Goal: Transaction & Acquisition: Book appointment/travel/reservation

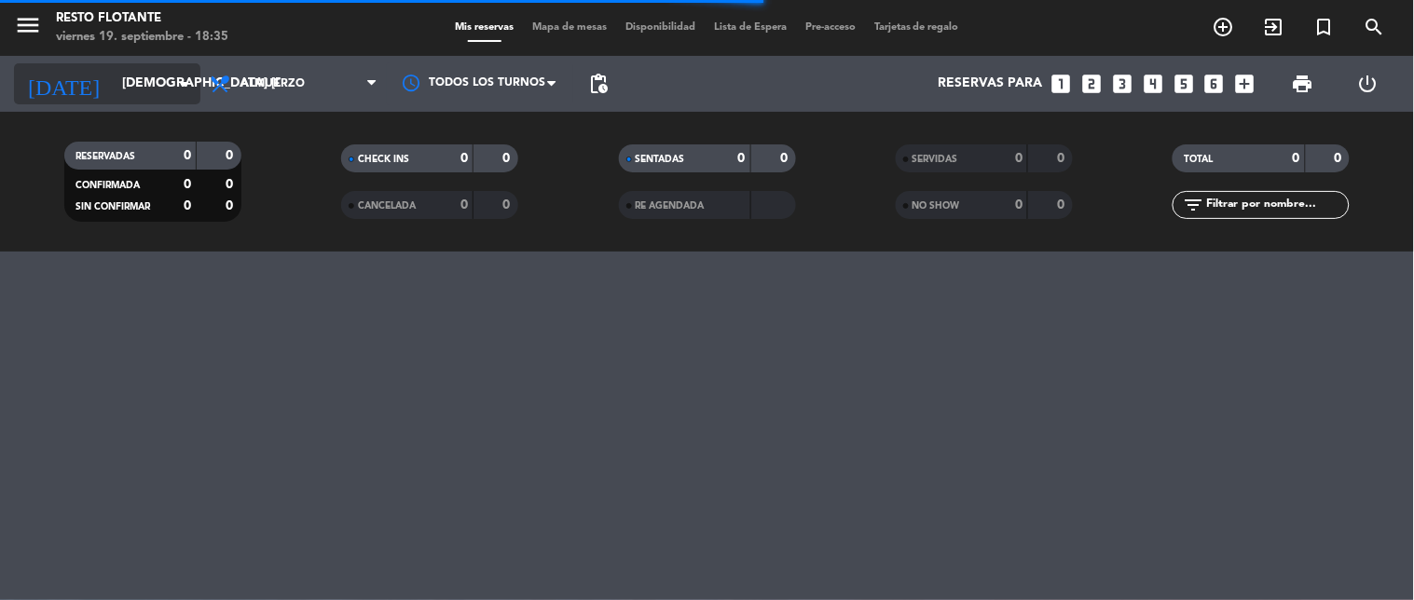
click at [175, 79] on icon "arrow_drop_down" at bounding box center [184, 84] width 22 height 22
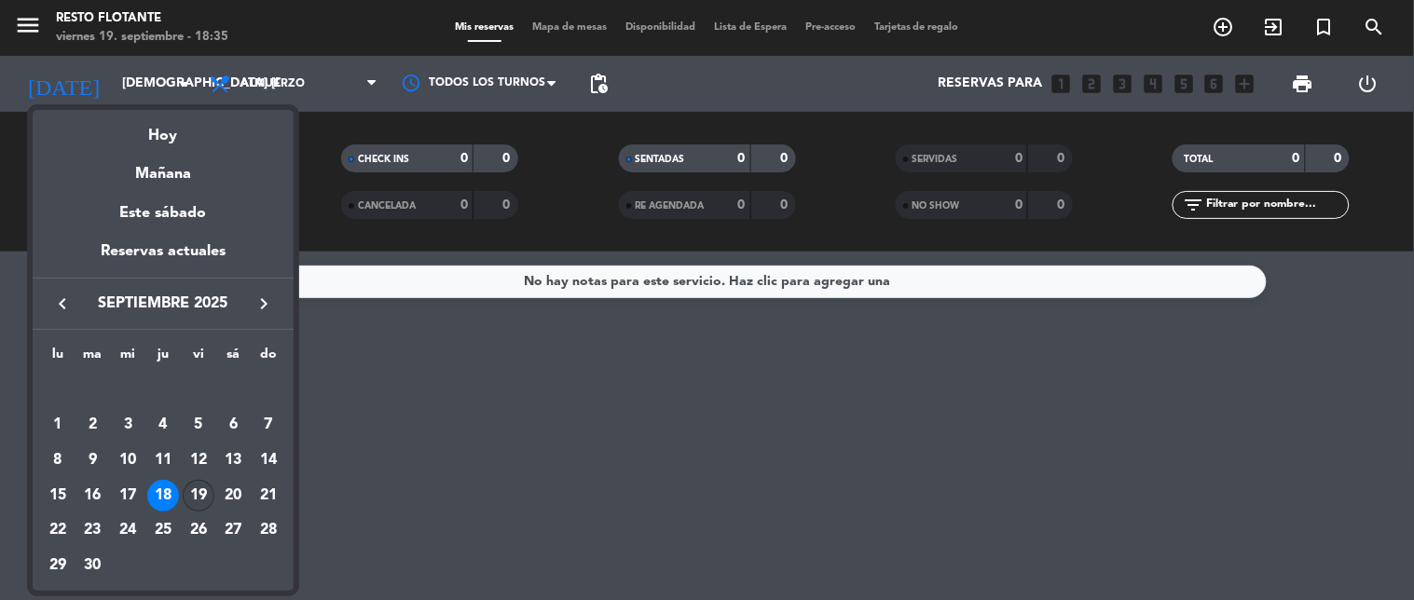
click at [206, 499] on div "19" at bounding box center [199, 496] width 32 height 32
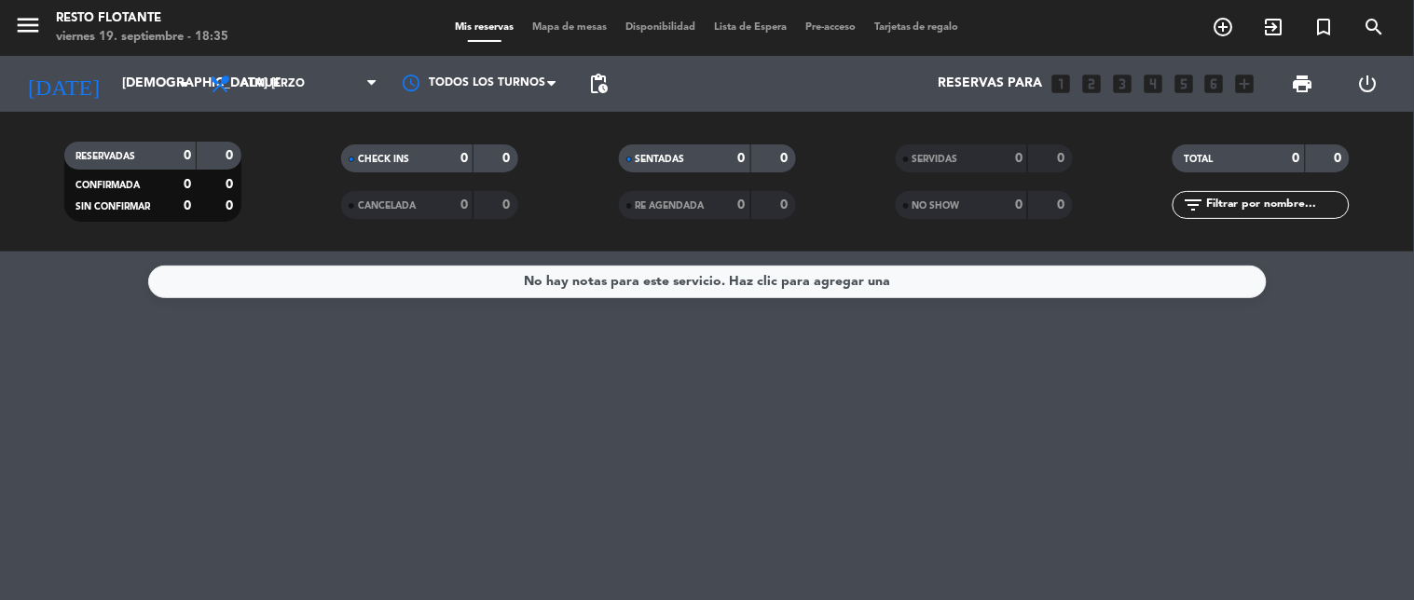
type input "vie. [DATE]"
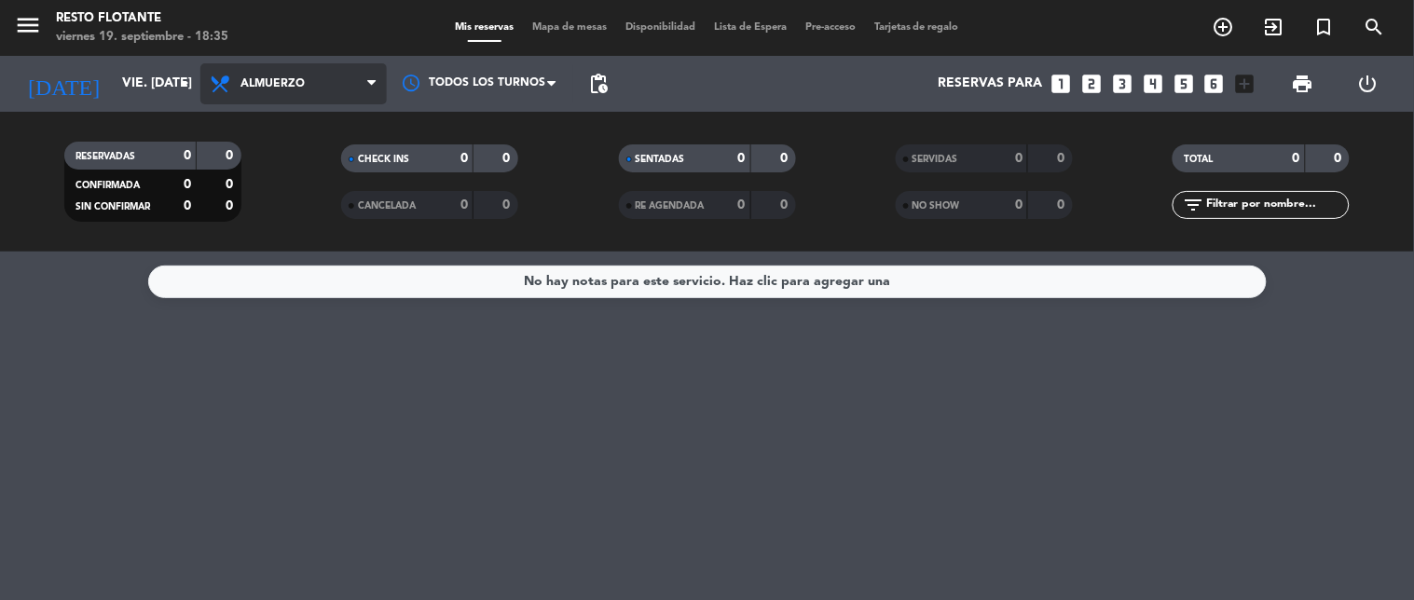
click at [264, 73] on span "Almuerzo" at bounding box center [293, 83] width 186 height 41
click at [281, 201] on div "menu Resto Flotante viernes 19. septiembre - 18:35 Mis reservas Mapa de mesas D…" at bounding box center [707, 126] width 1414 height 252
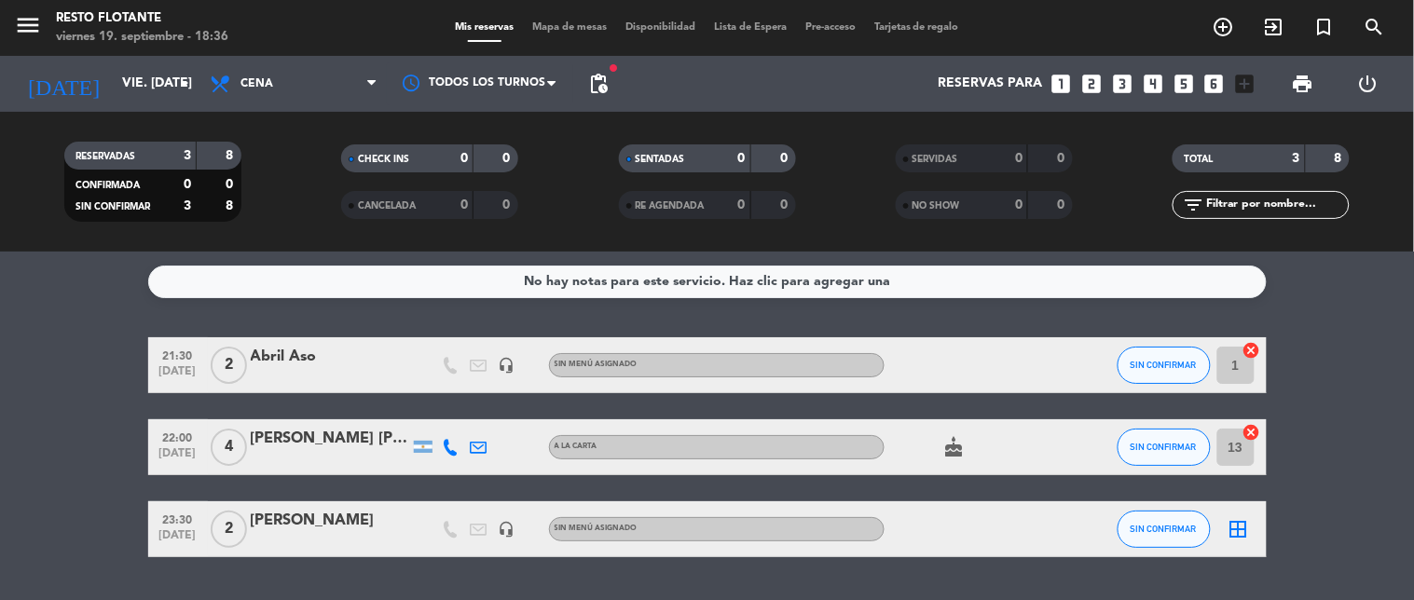
click at [1148, 88] on icon "looks_4" at bounding box center [1153, 84] width 24 height 24
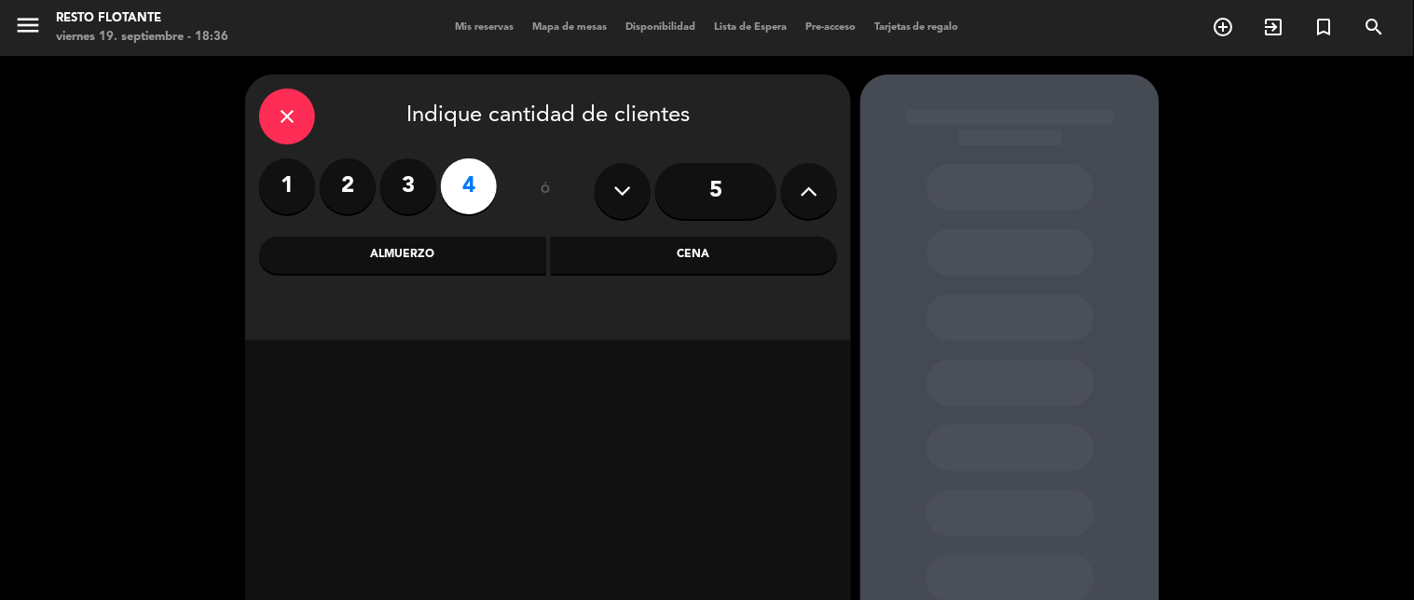
click at [693, 253] on div "Cena" at bounding box center [694, 255] width 287 height 37
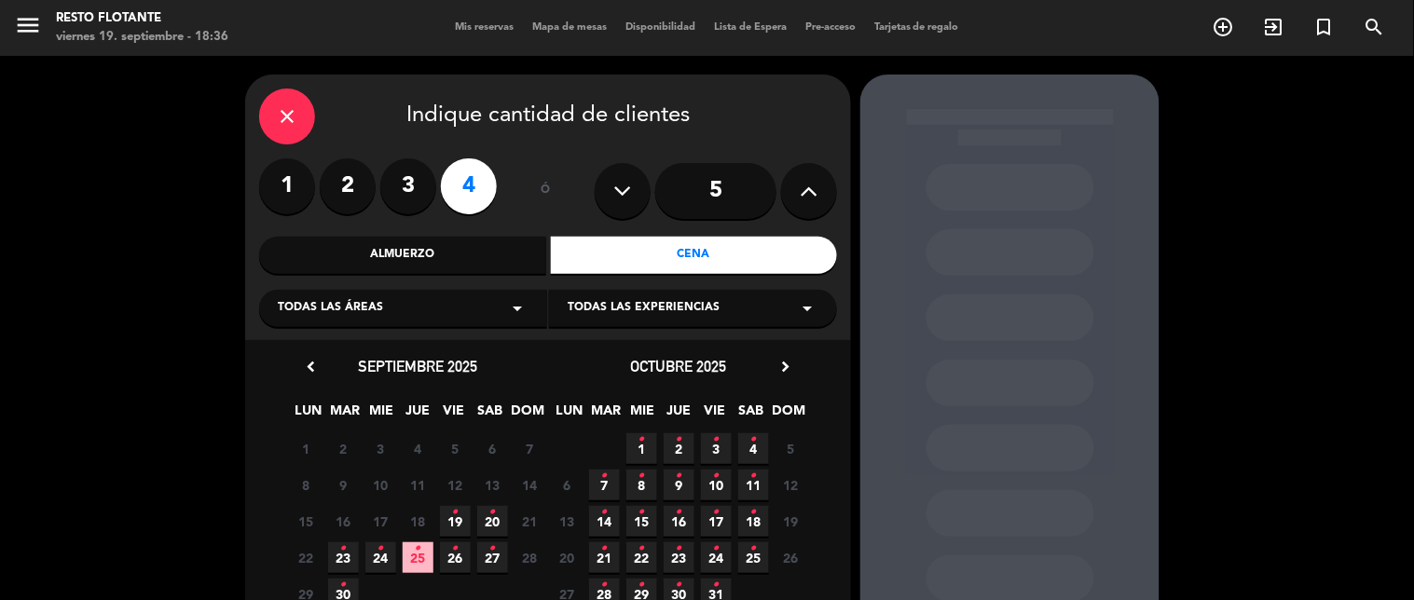
click at [410, 559] on span "25 •" at bounding box center [418, 558] width 31 height 31
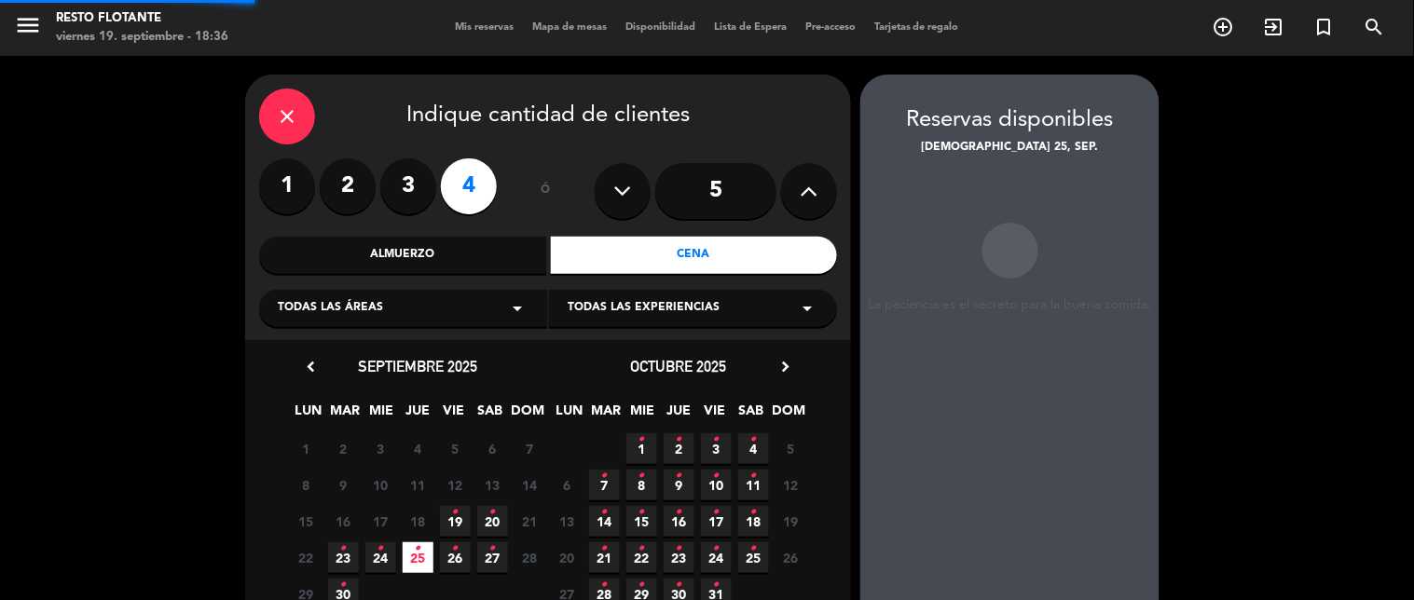
scroll to position [75, 0]
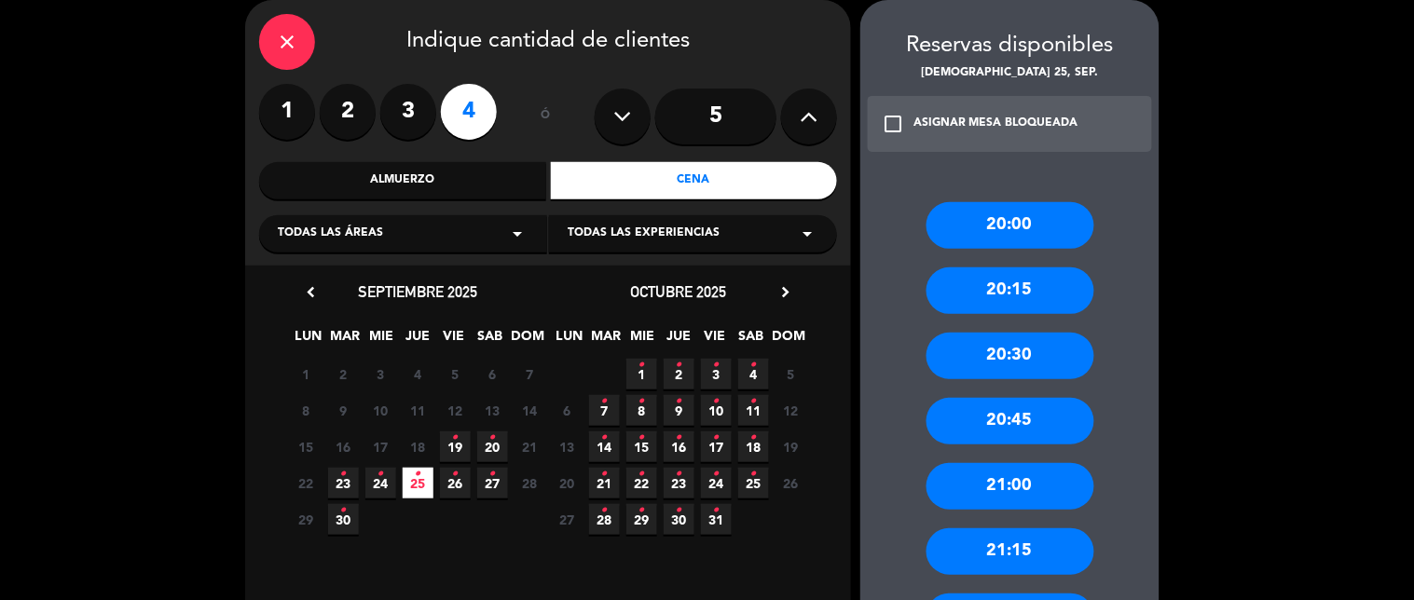
click at [457, 441] on span "19 •" at bounding box center [455, 447] width 31 height 31
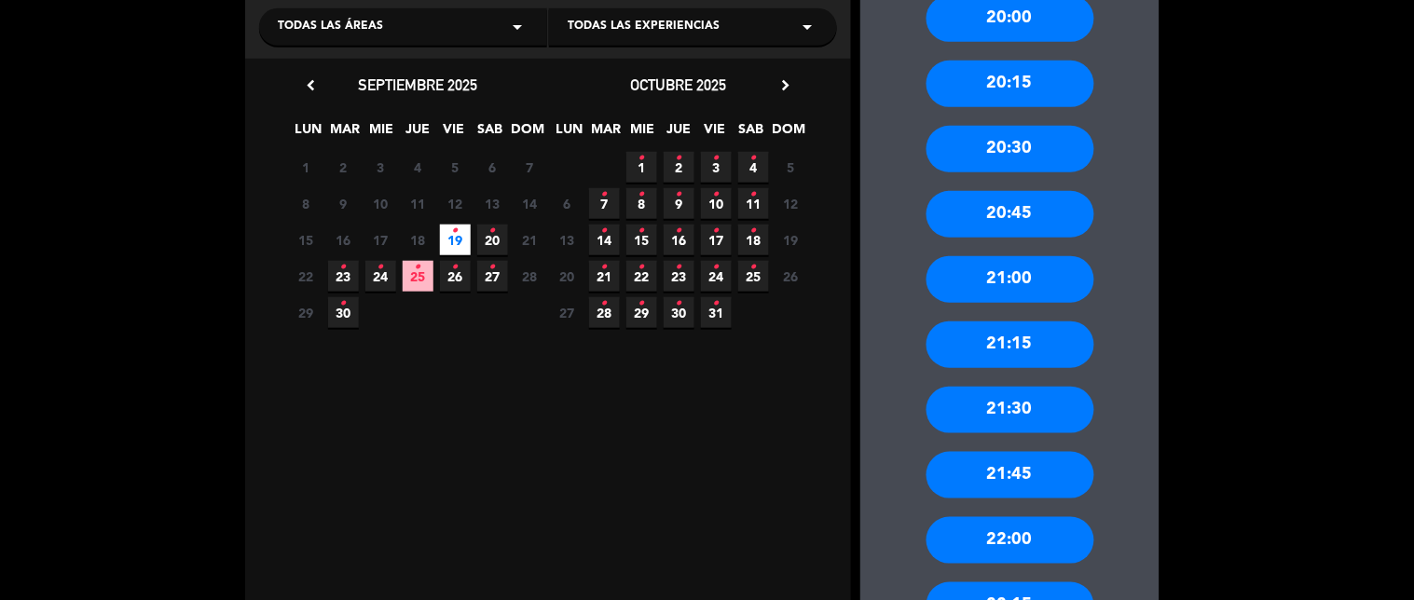
click at [1016, 422] on div "21:30" at bounding box center [1011, 410] width 168 height 47
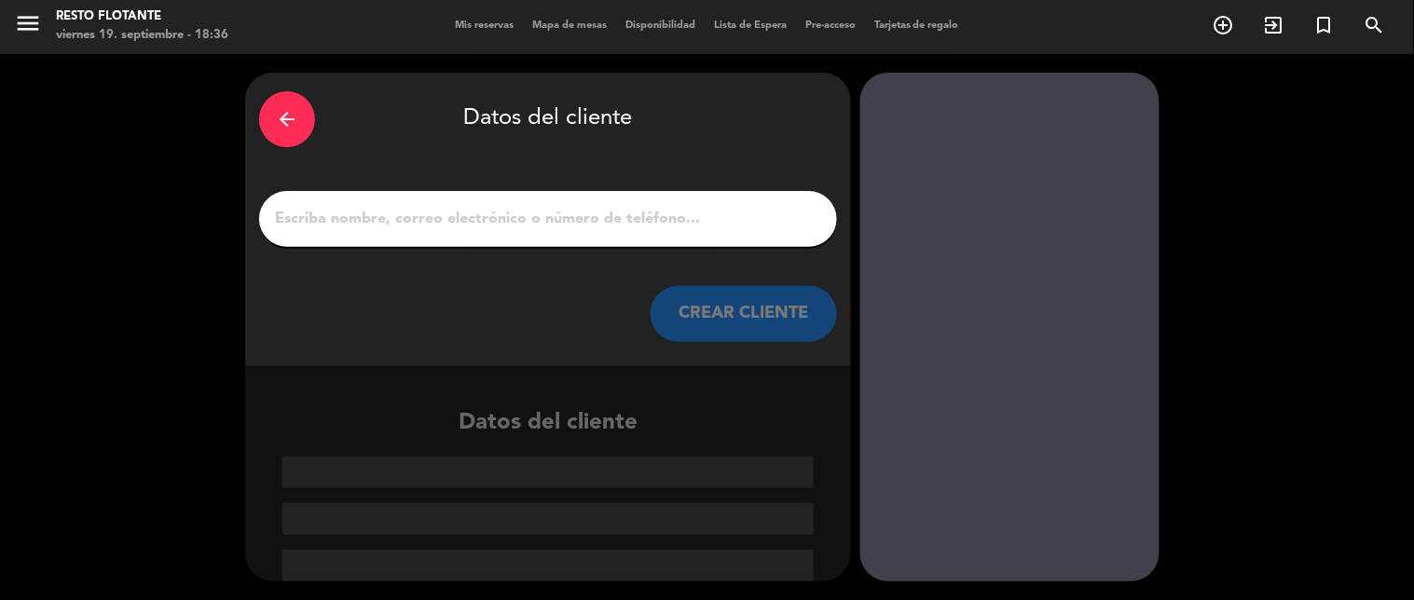
scroll to position [2, 0]
click at [432, 226] on input "1" at bounding box center [548, 219] width 550 height 26
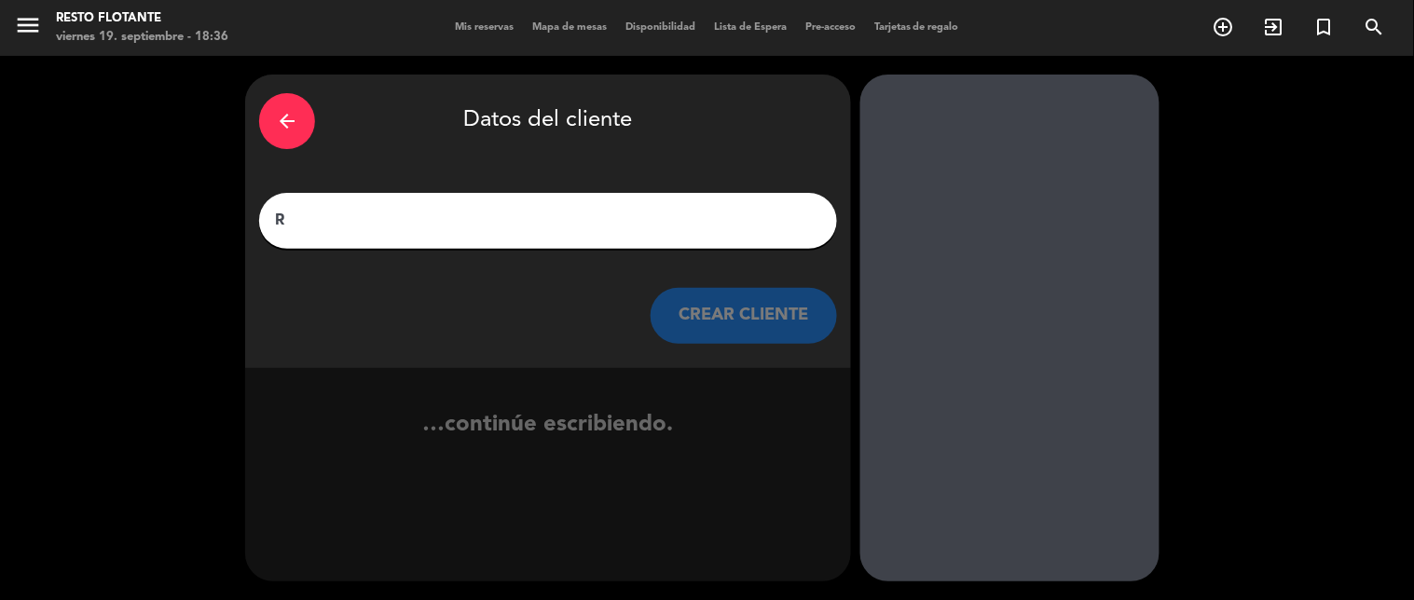
scroll to position [0, 0]
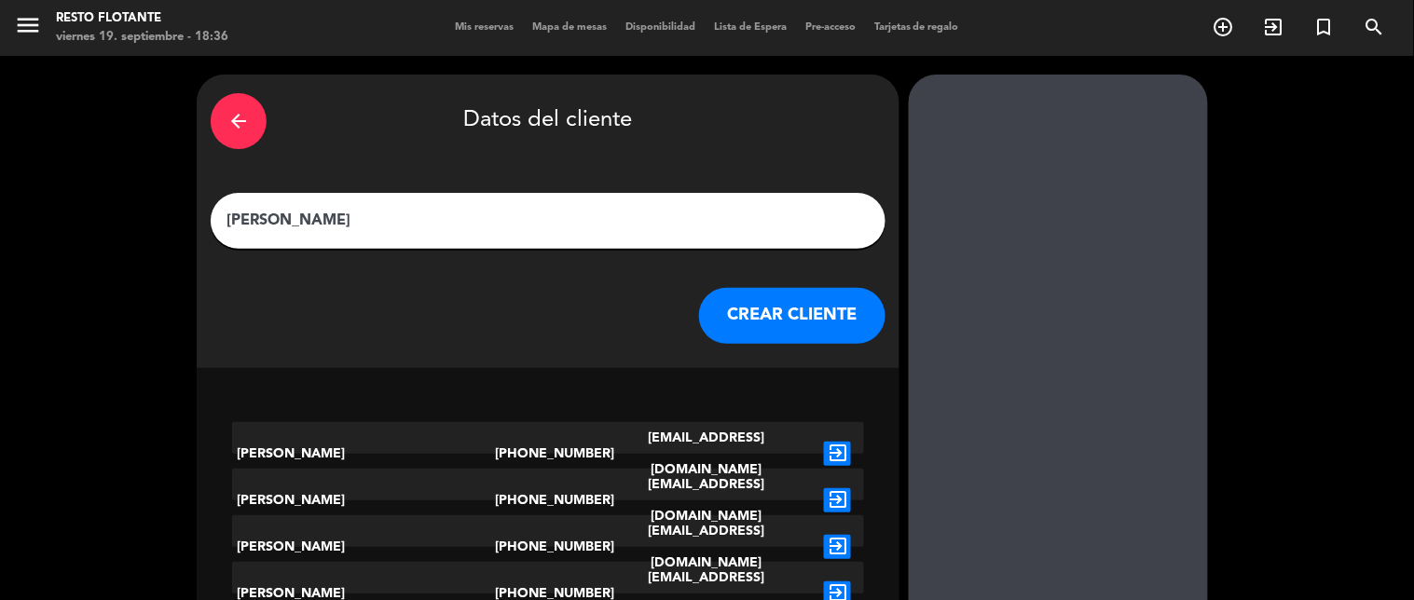
type input "[PERSON_NAME]"
click at [715, 310] on button "CREAR CLIENTE" at bounding box center [792, 316] width 186 height 56
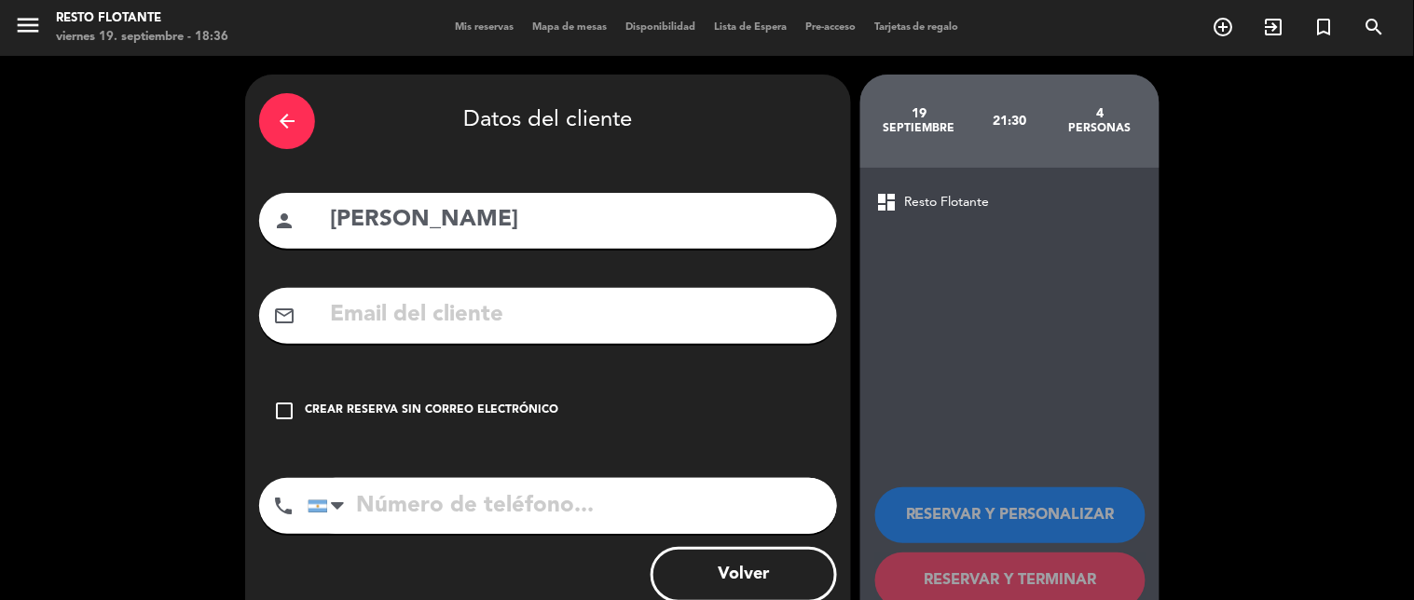
drag, startPoint x: 483, startPoint y: 407, endPoint x: 492, endPoint y: 408, distance: 9.4
click at [483, 408] on div "Crear reserva sin correo electrónico" at bounding box center [432, 411] width 254 height 19
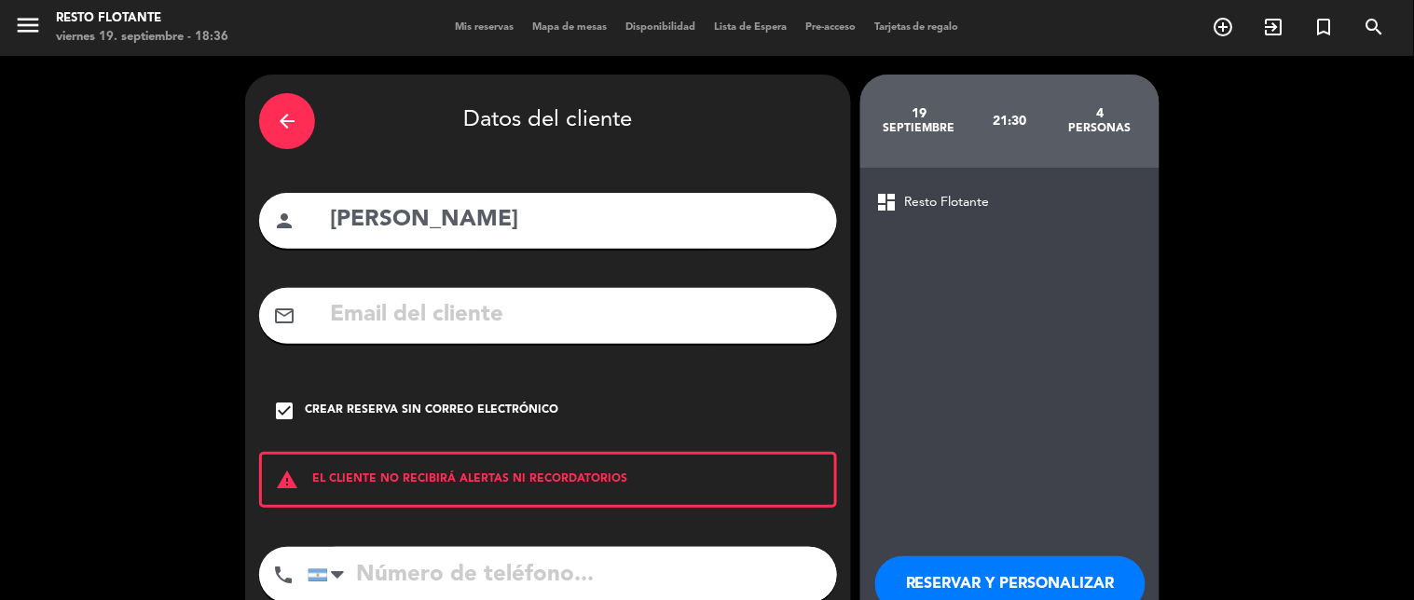
scroll to position [117, 0]
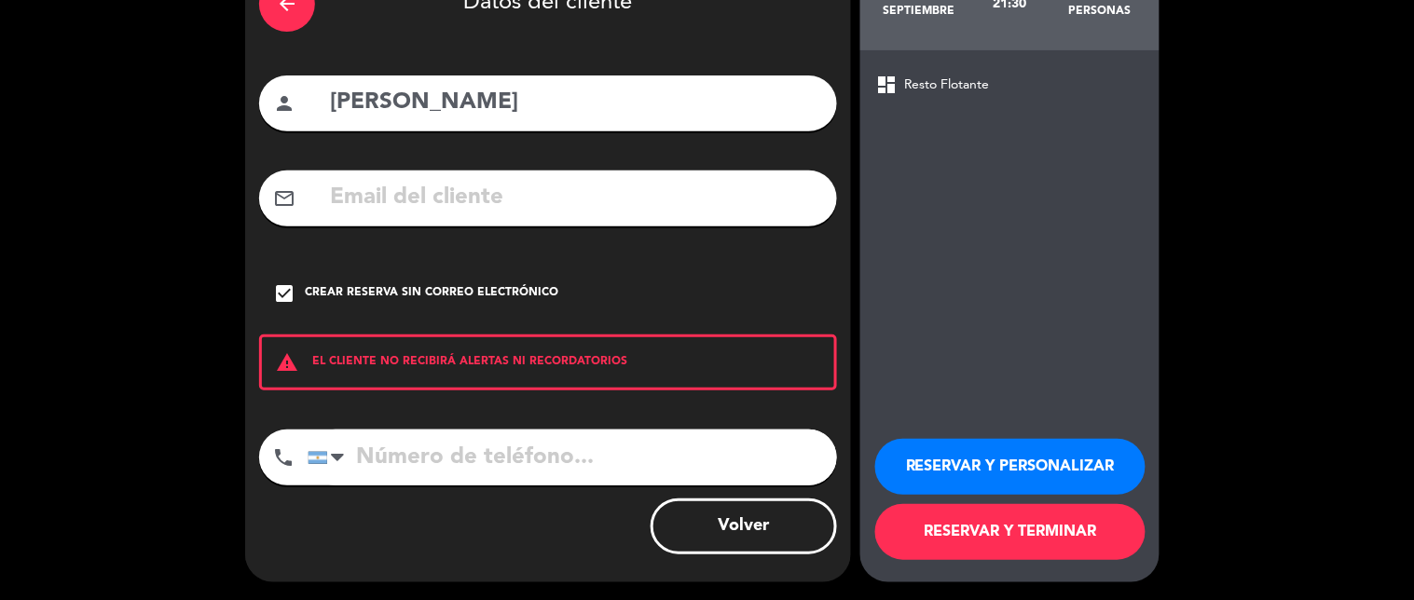
click at [1032, 533] on button "RESERVAR Y TERMINAR" at bounding box center [1010, 532] width 270 height 56
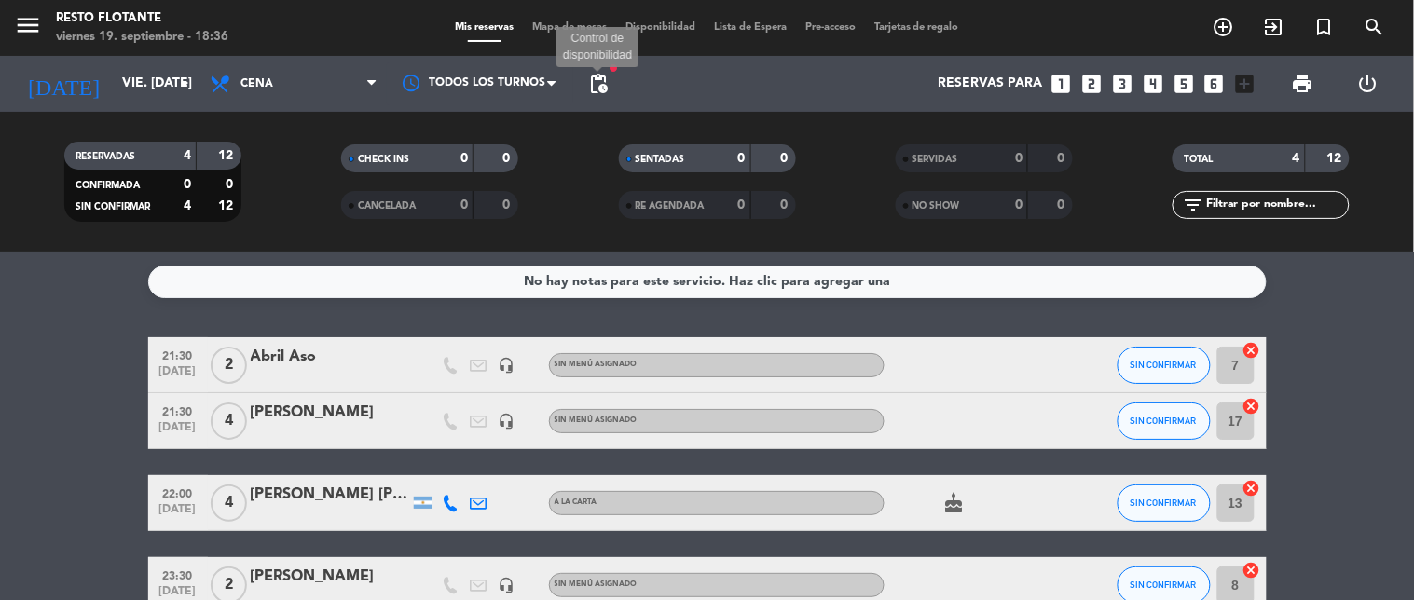
click at [608, 85] on span "pending_actions" at bounding box center [598, 84] width 22 height 22
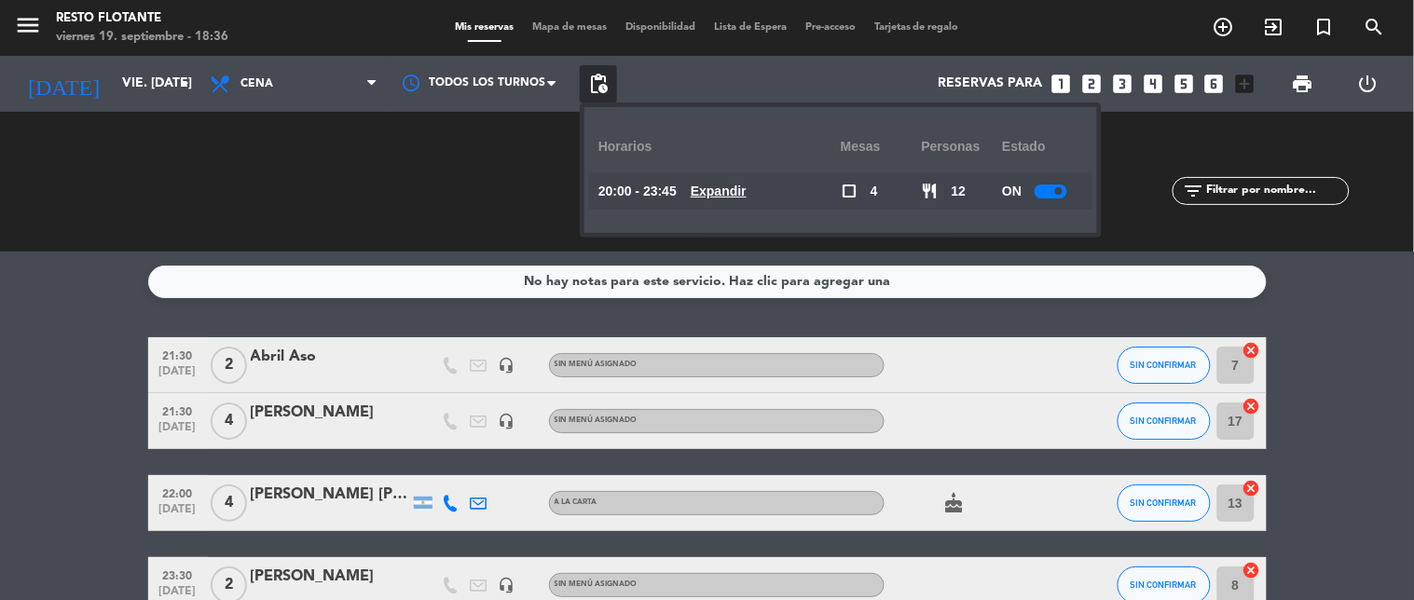
click at [742, 188] on u "Expandir" at bounding box center [719, 191] width 56 height 15
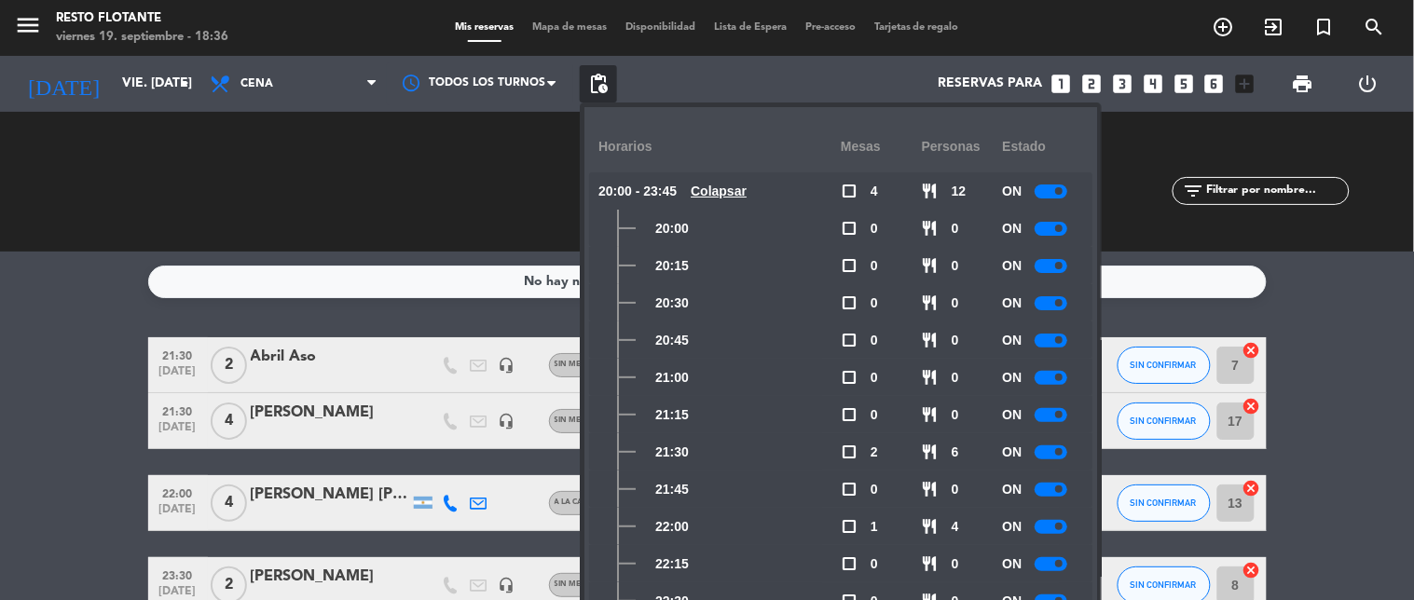
click at [1038, 446] on div at bounding box center [1051, 453] width 33 height 14
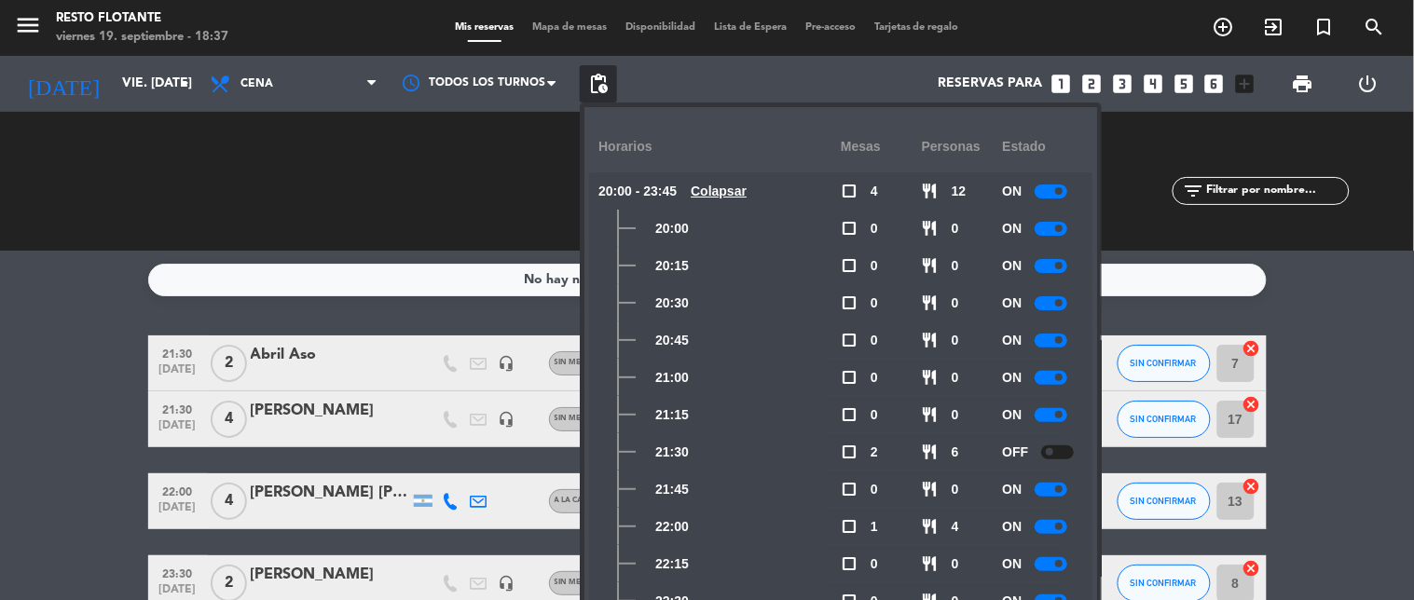
scroll to position [105, 0]
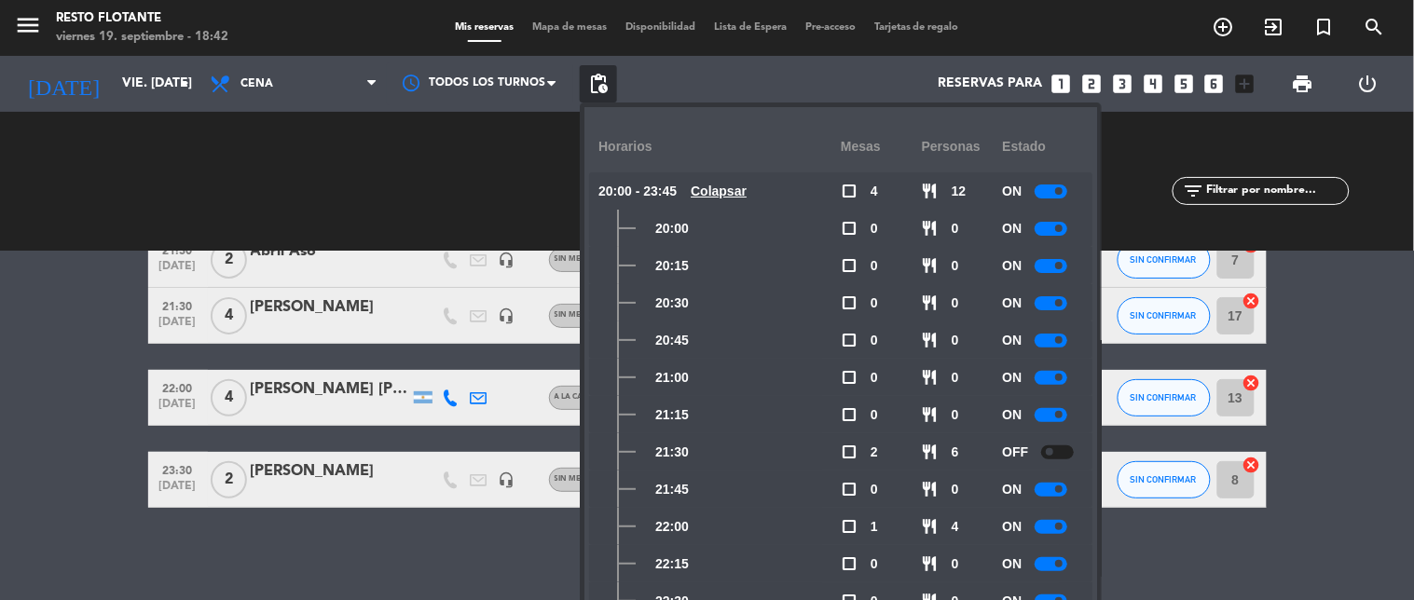
click at [333, 168] on div "CHECK INS 0 0 CANCELADA 0 0" at bounding box center [429, 182] width 277 height 103
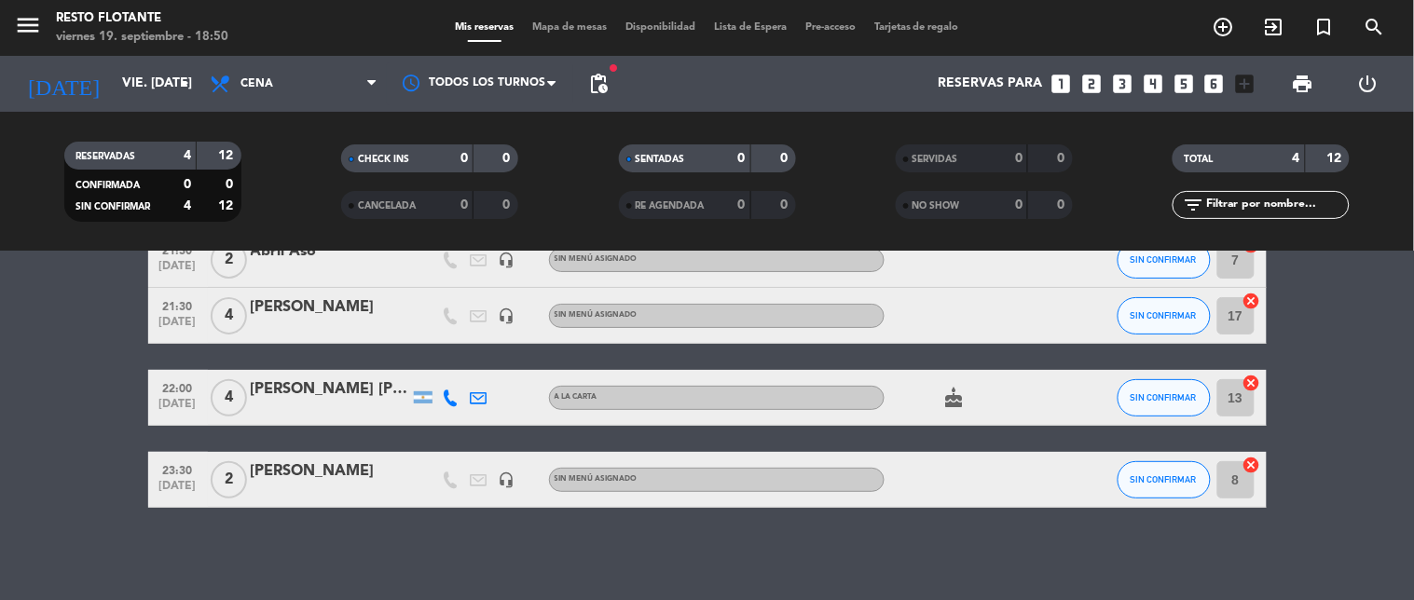
scroll to position [2, 0]
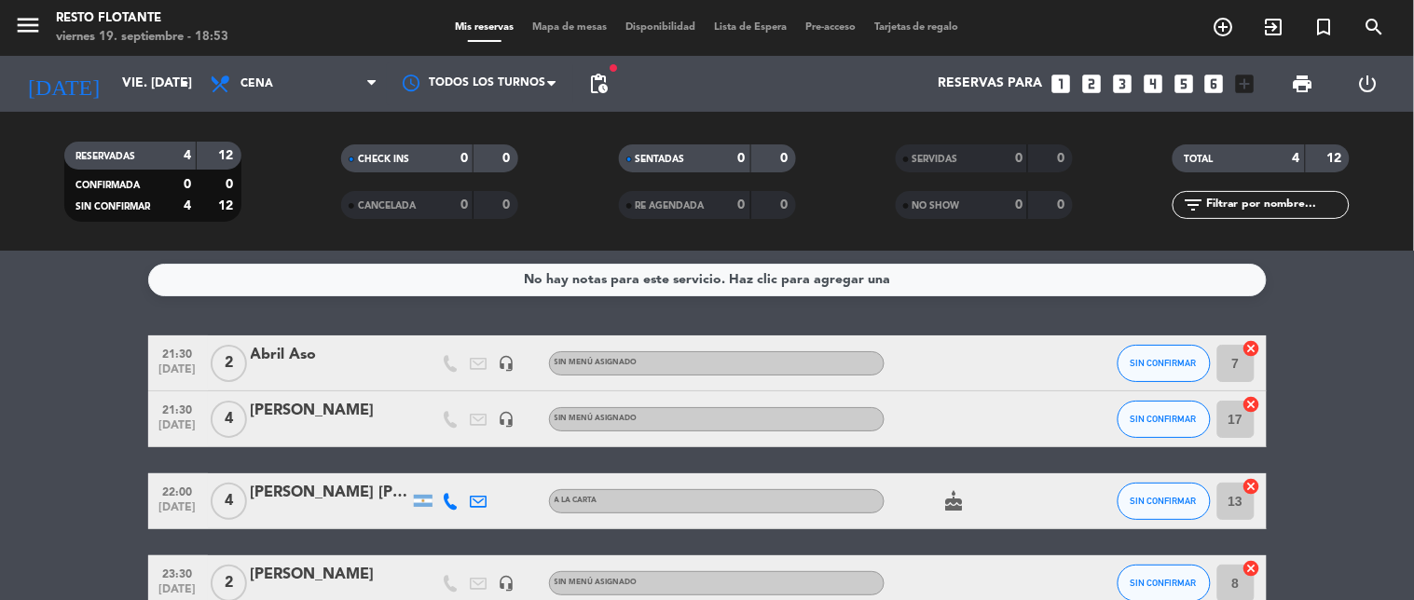
click at [1091, 82] on icon "looks_two" at bounding box center [1092, 84] width 24 height 24
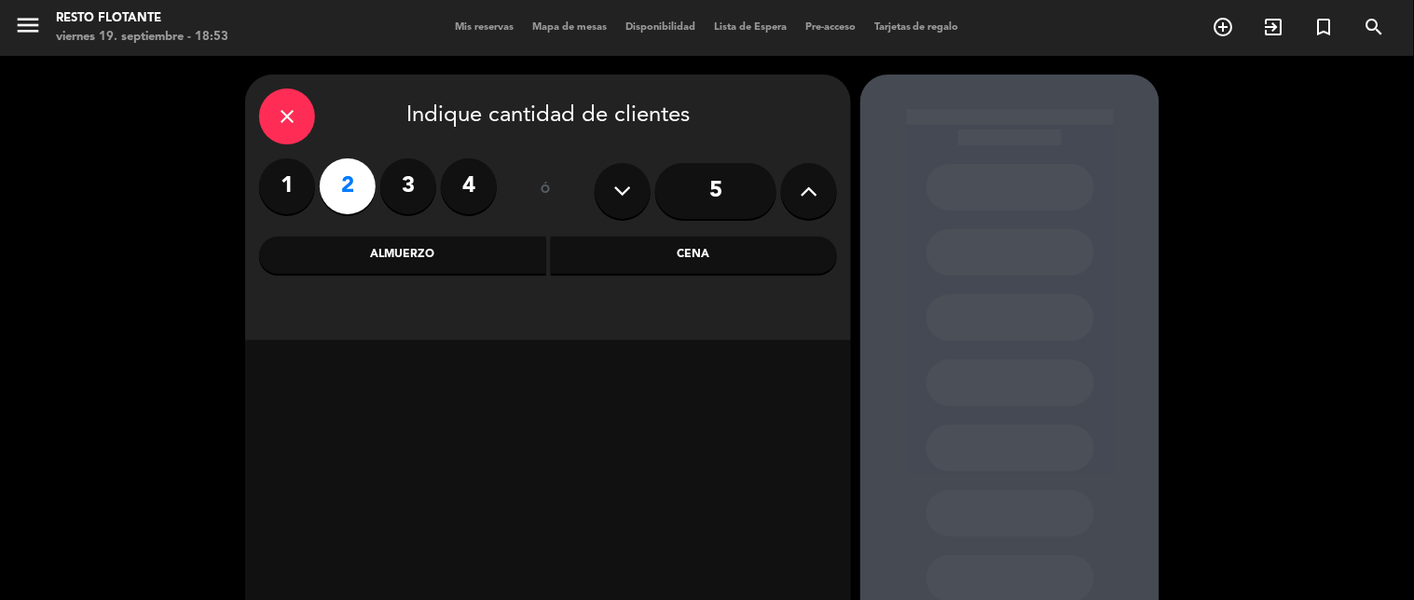
click at [692, 252] on div "Cena" at bounding box center [694, 255] width 287 height 37
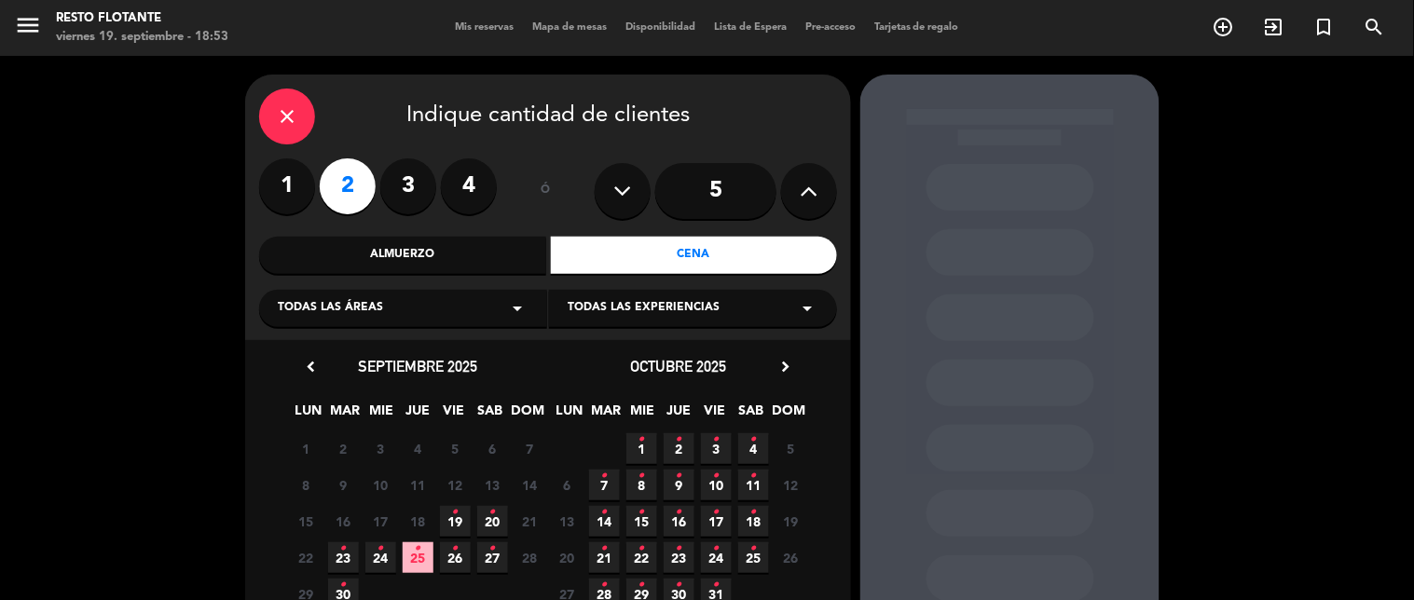
click at [453, 522] on icon "•" at bounding box center [455, 513] width 7 height 30
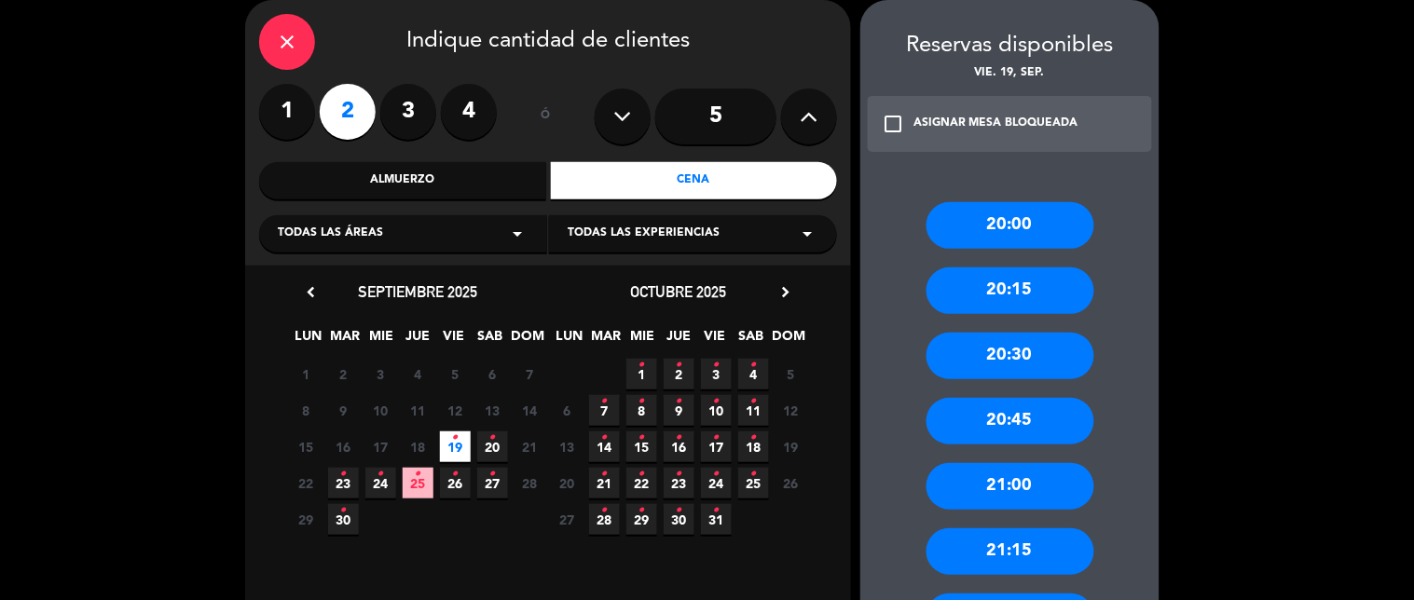
scroll to position [282, 0]
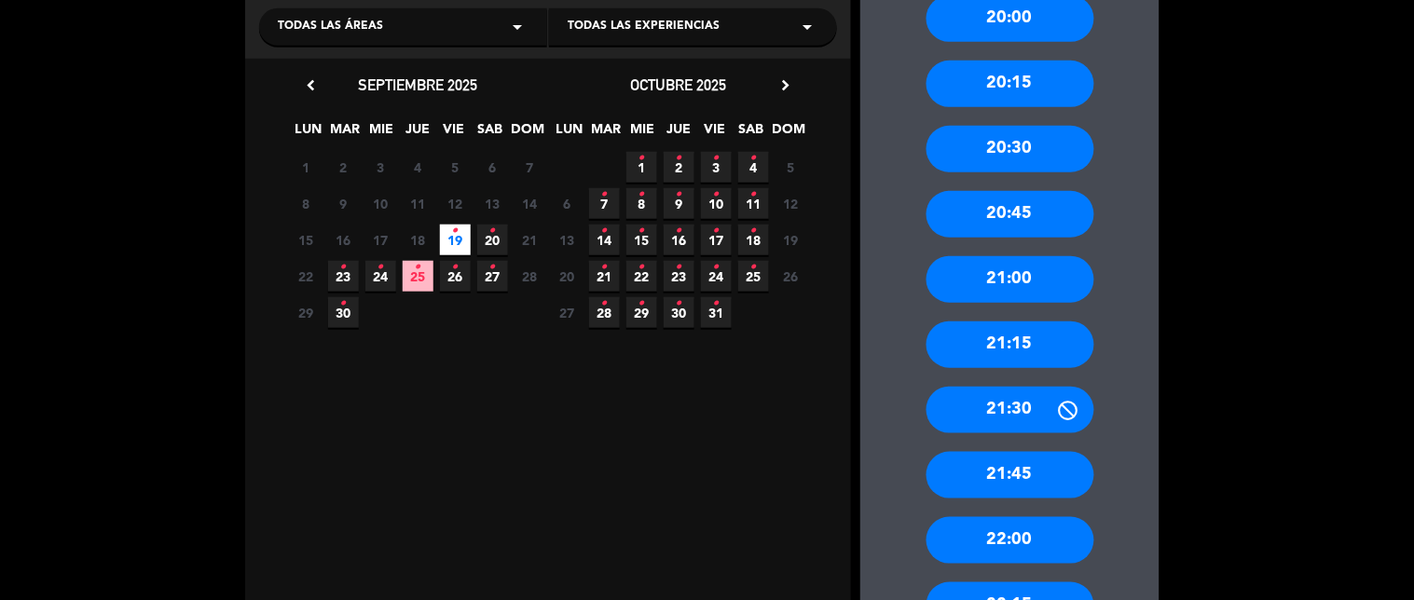
click at [974, 542] on div "22:00" at bounding box center [1011, 540] width 168 height 47
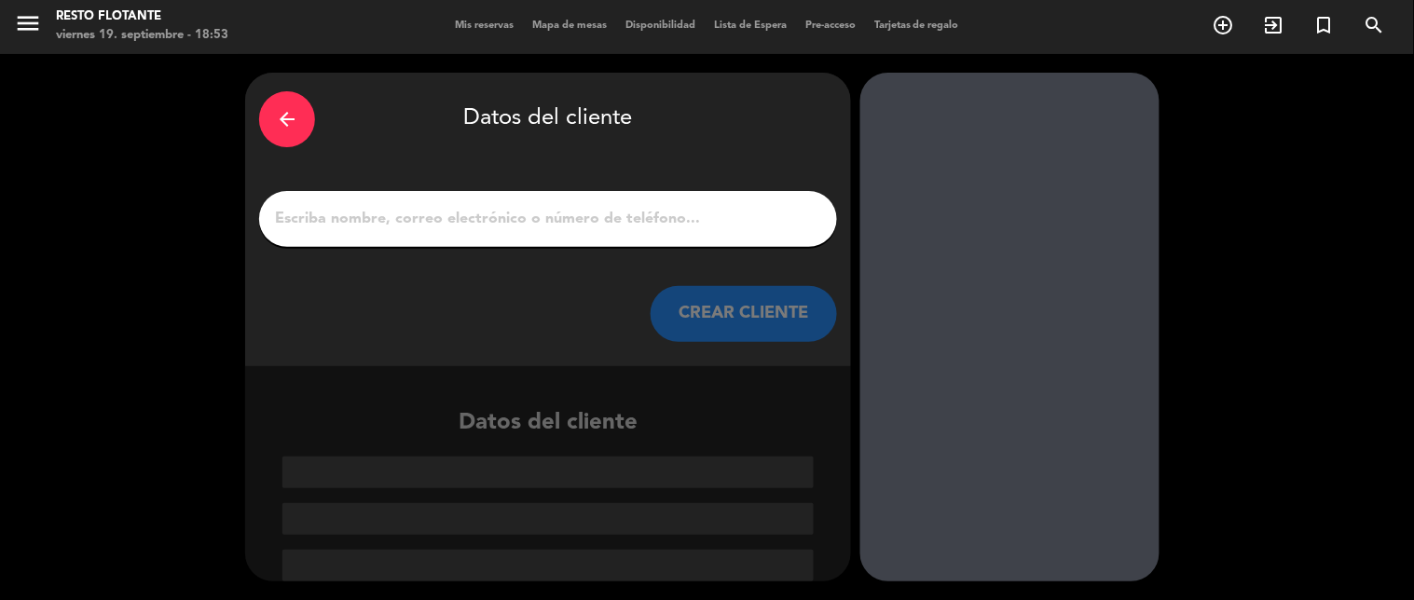
scroll to position [2, 0]
click at [469, 213] on input "1" at bounding box center [548, 219] width 550 height 26
type input "l"
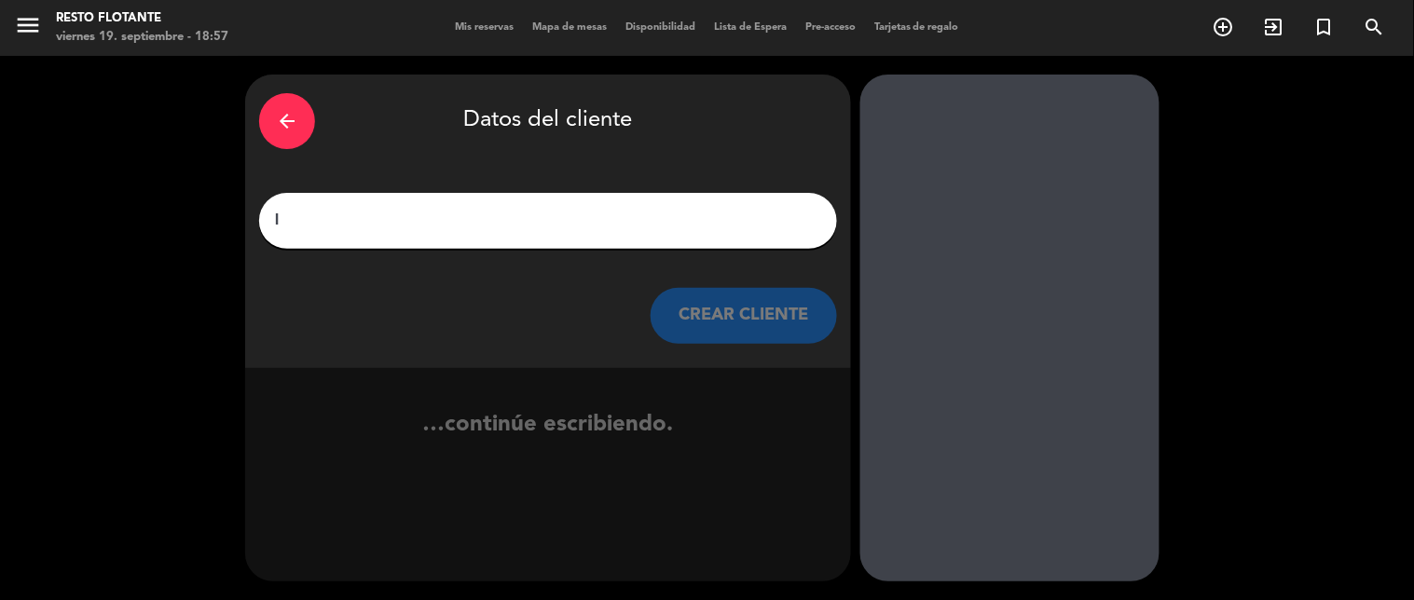
scroll to position [0, 0]
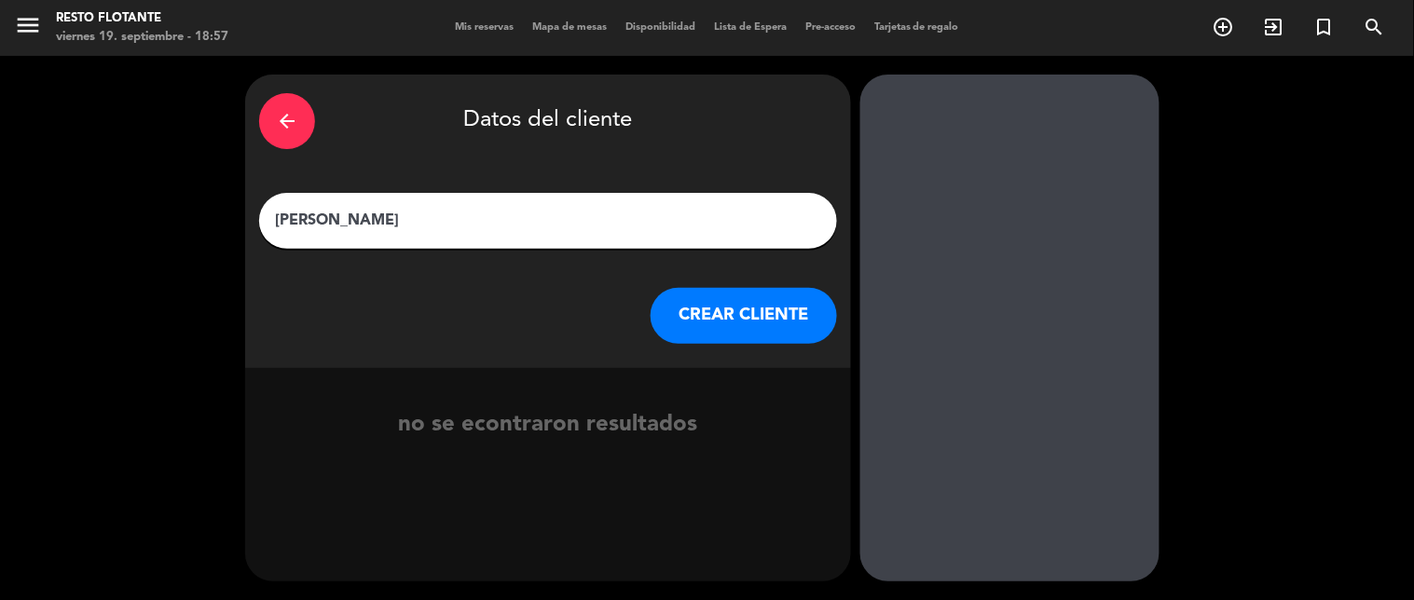
type input "[PERSON_NAME]"
click at [794, 306] on button "CREAR CLIENTE" at bounding box center [744, 316] width 186 height 56
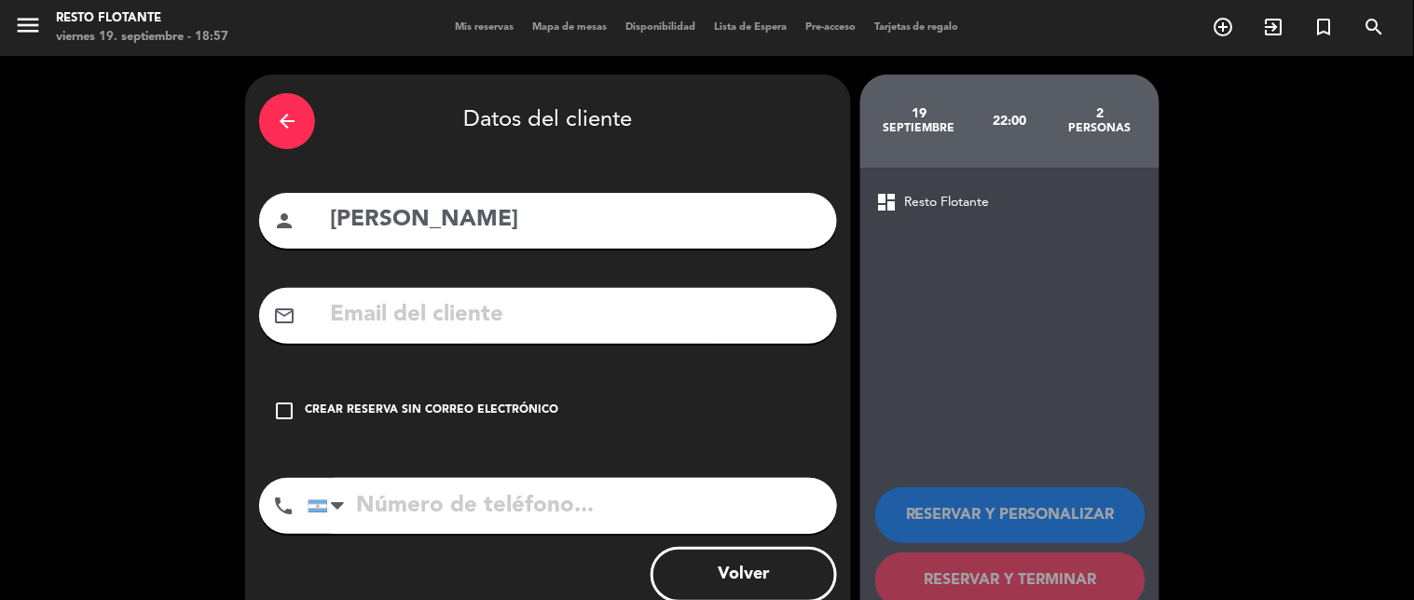
click at [415, 412] on div "Crear reserva sin correo electrónico" at bounding box center [432, 411] width 254 height 19
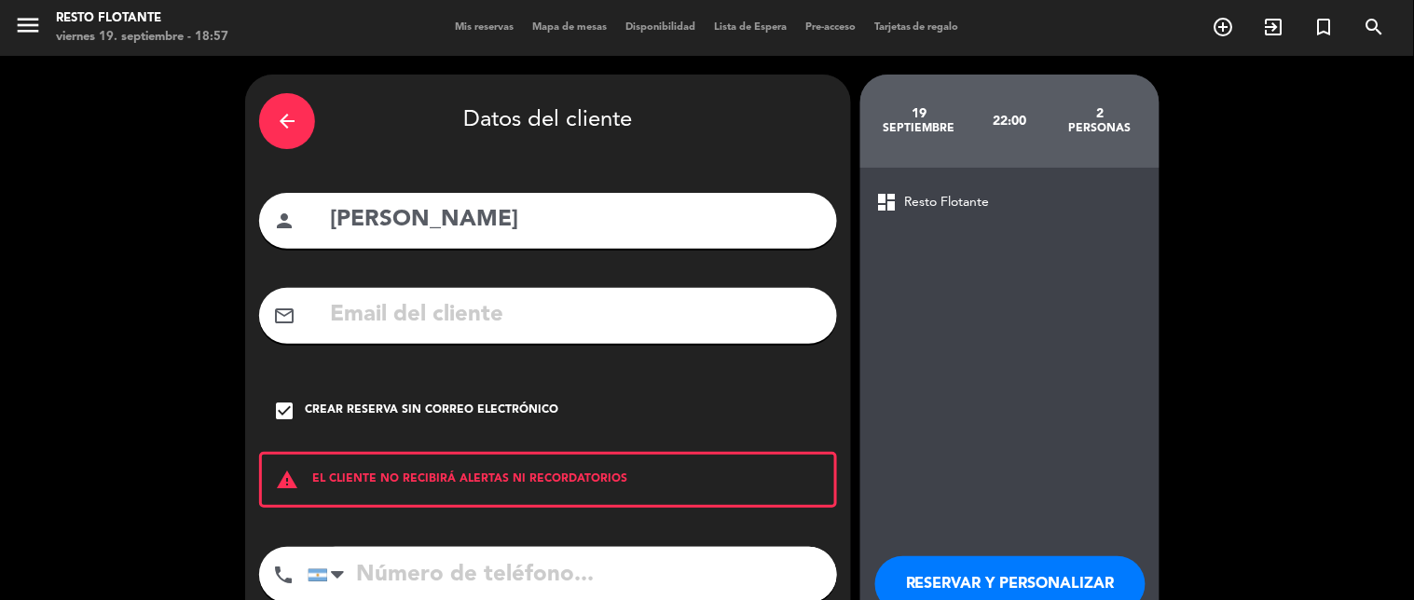
click at [545, 557] on input "tel" at bounding box center [572, 575] width 529 height 56
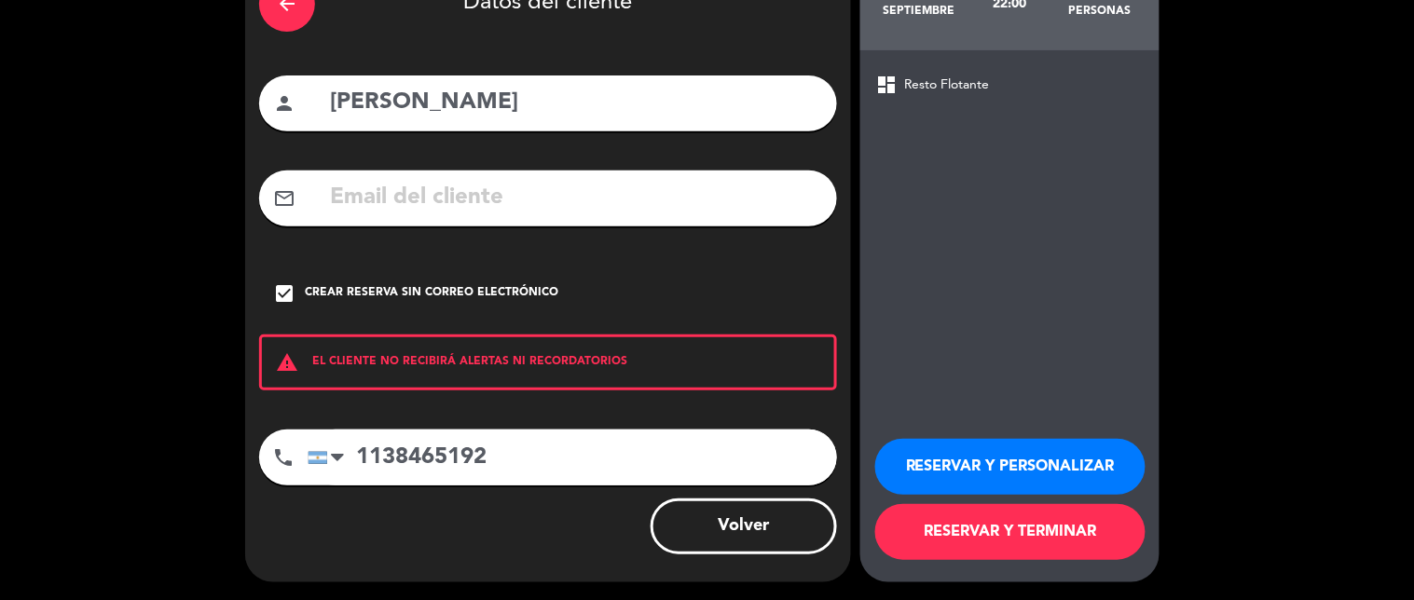
type input "1138465192"
click at [1064, 536] on button "RESERVAR Y TERMINAR" at bounding box center [1010, 532] width 270 height 56
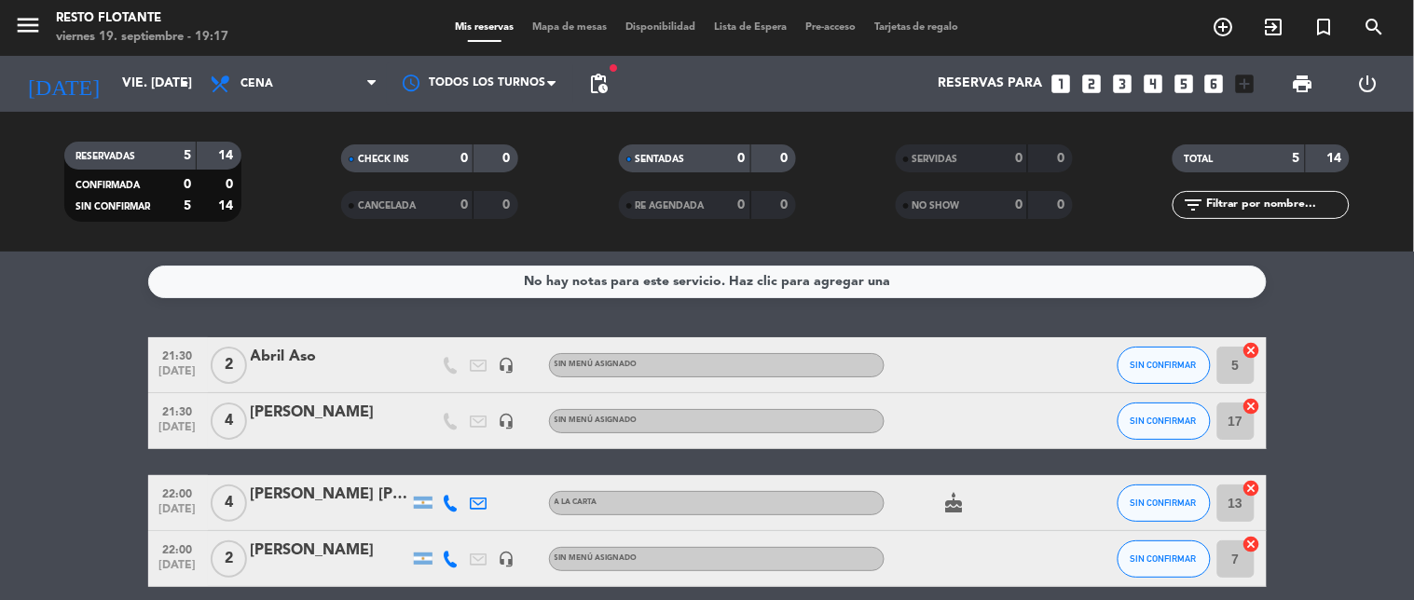
scroll to position [103, 0]
